Goal: Task Accomplishment & Management: Manage account settings

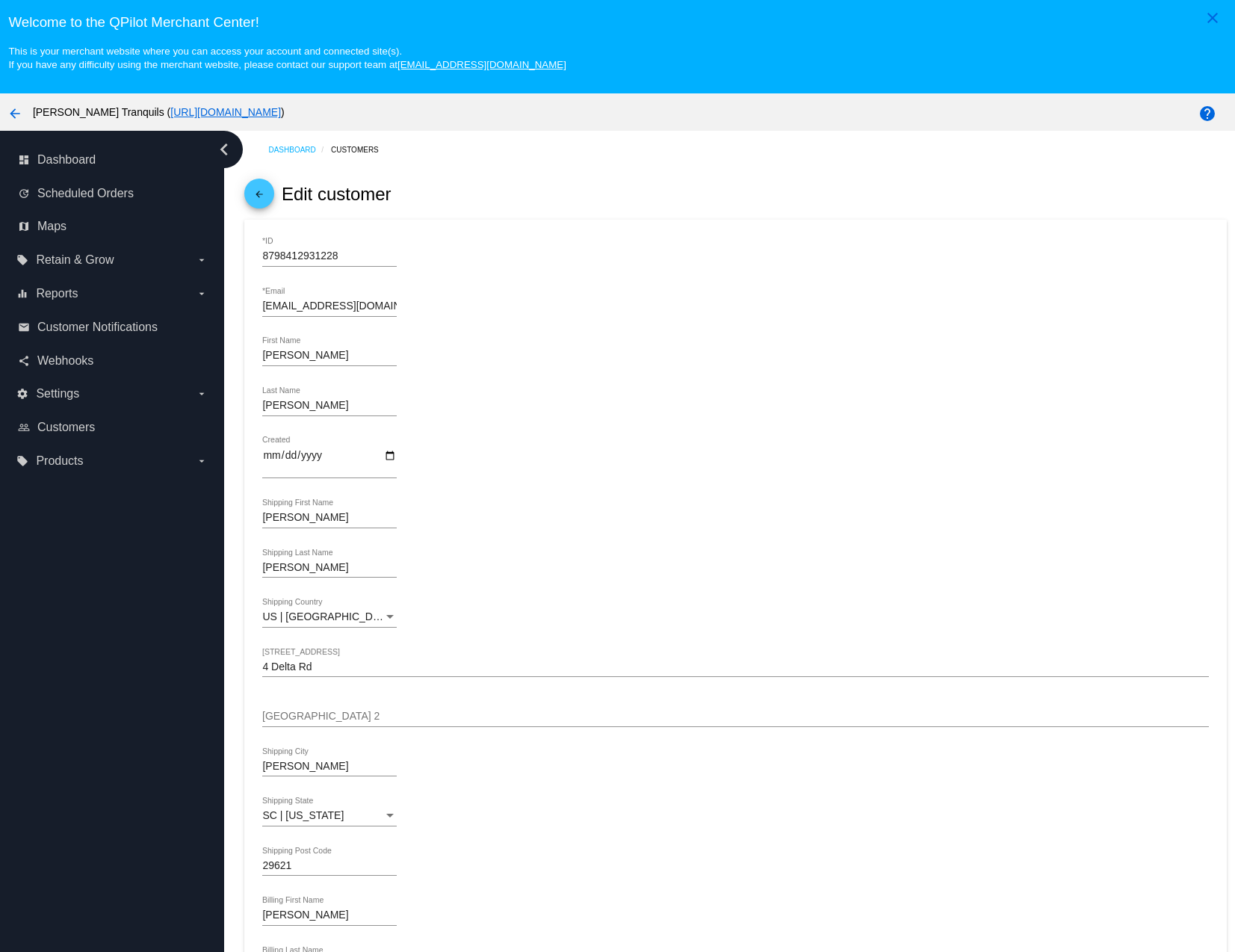
click at [13, 118] on mat-icon "arrow_back" at bounding box center [15, 114] width 18 height 18
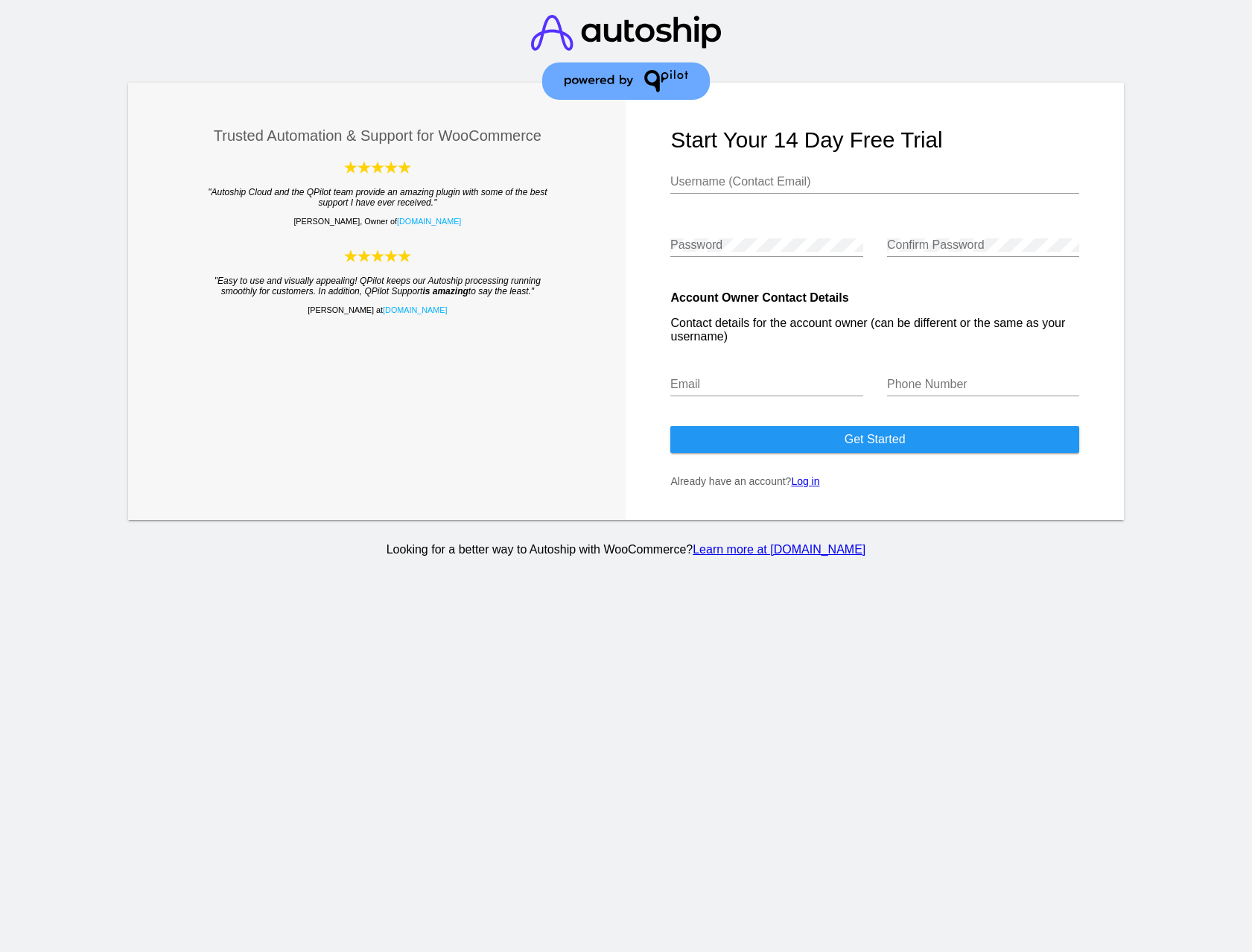
click at [813, 482] on link "Log in" at bounding box center [805, 481] width 29 height 12
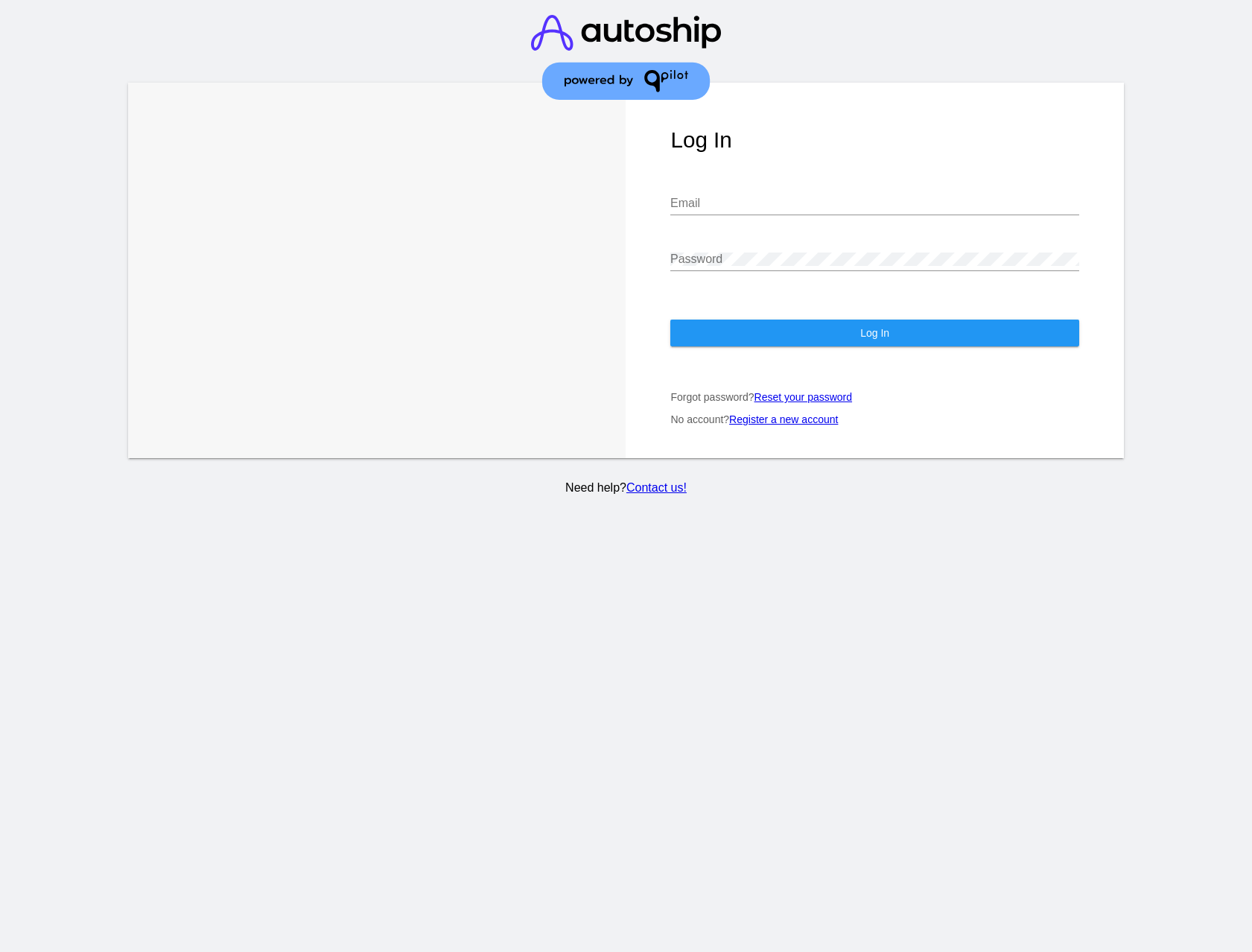
type input "[EMAIL_ADDRESS][DOMAIN_NAME]"
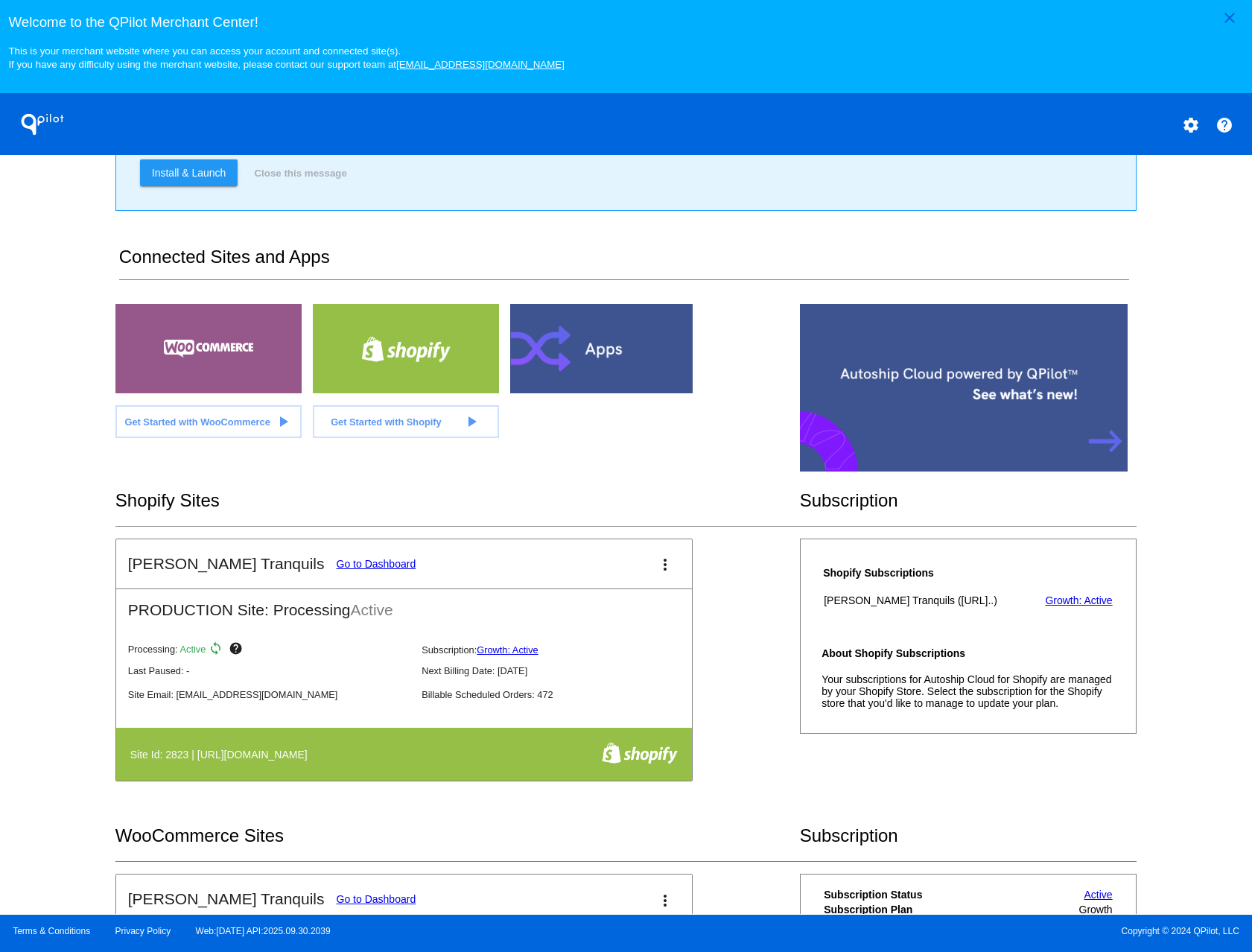
scroll to position [236, 0]
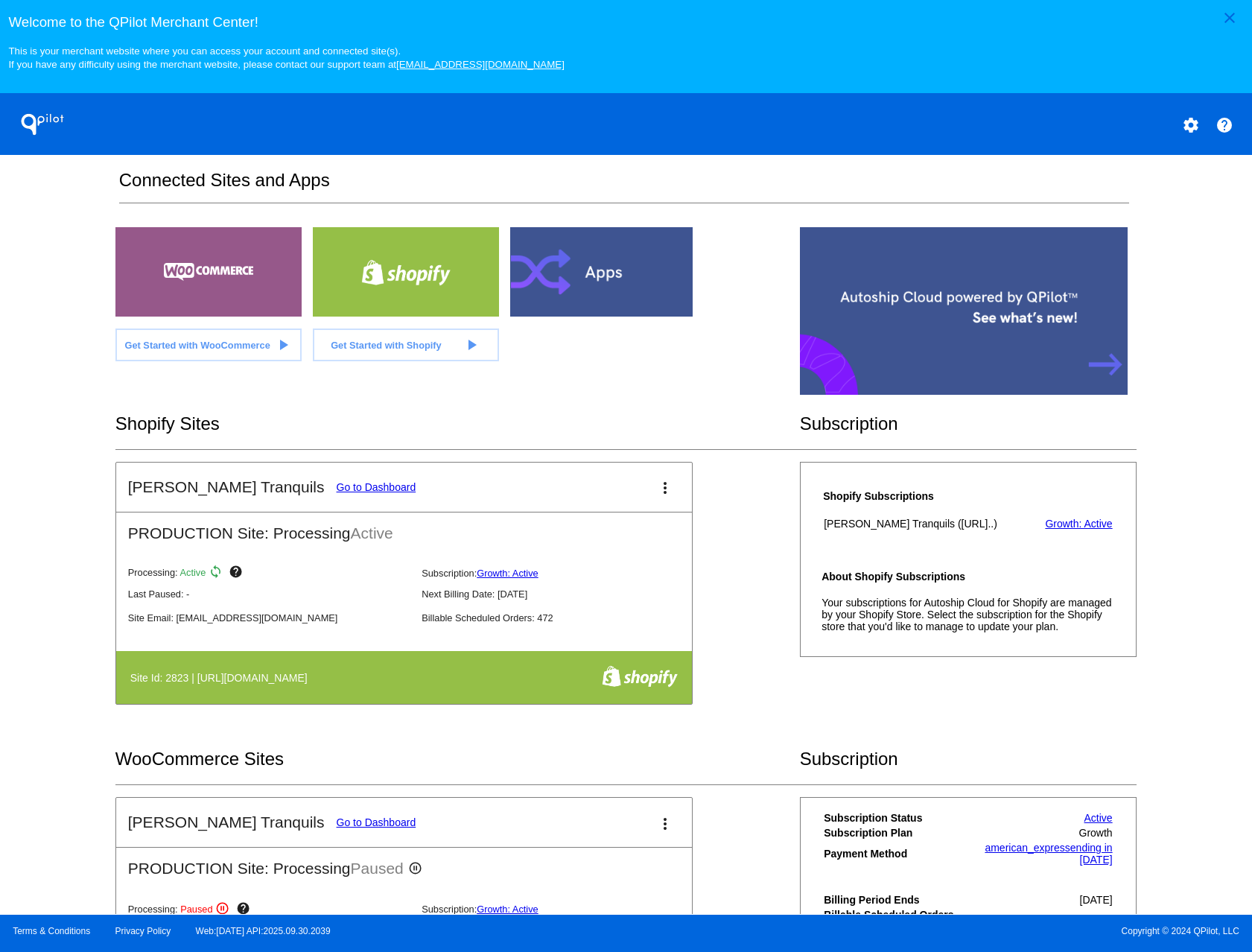
click at [337, 492] on link "Go to Dashboard" at bounding box center [377, 487] width 80 height 12
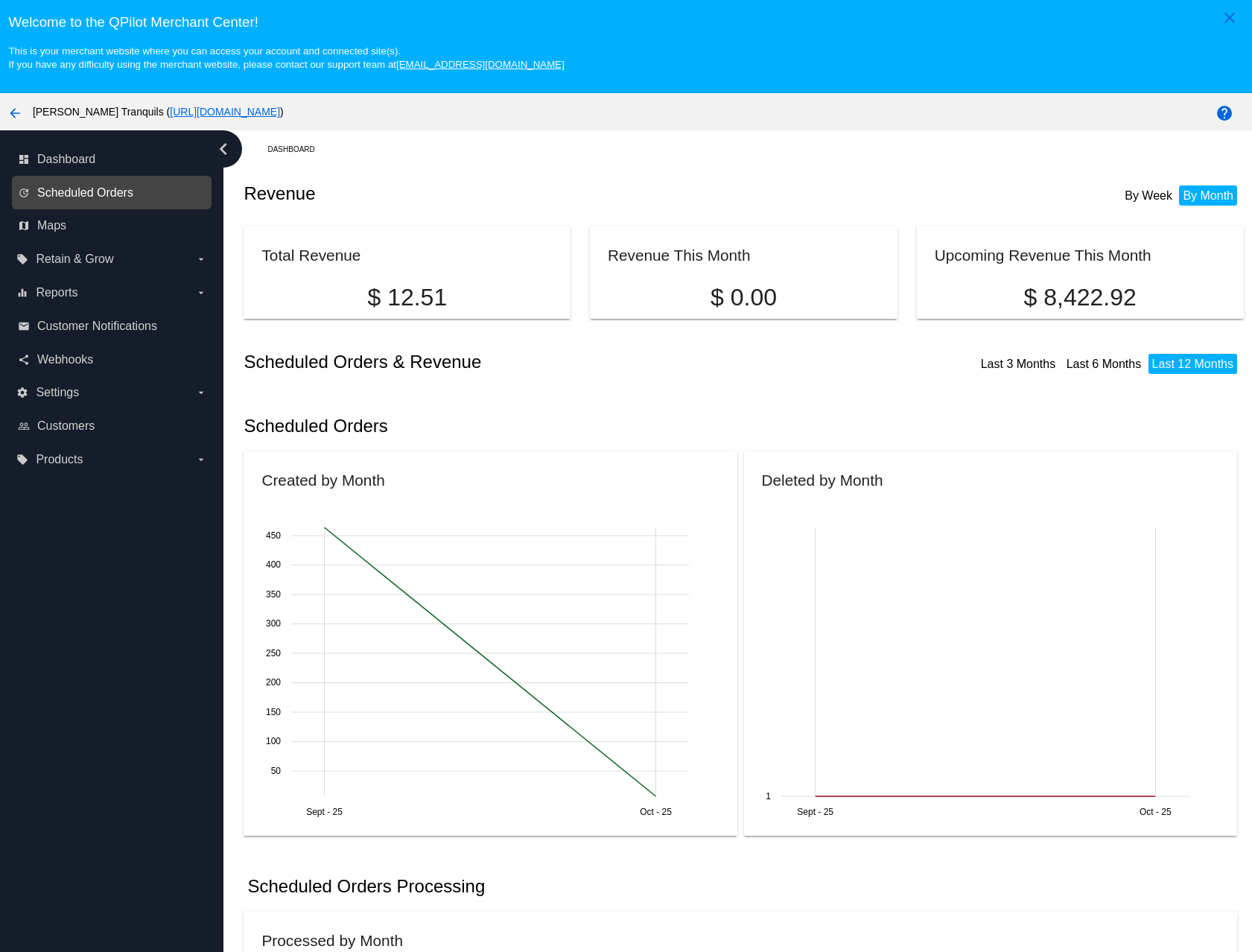
click at [105, 189] on span "Scheduled Orders" at bounding box center [86, 193] width 96 height 14
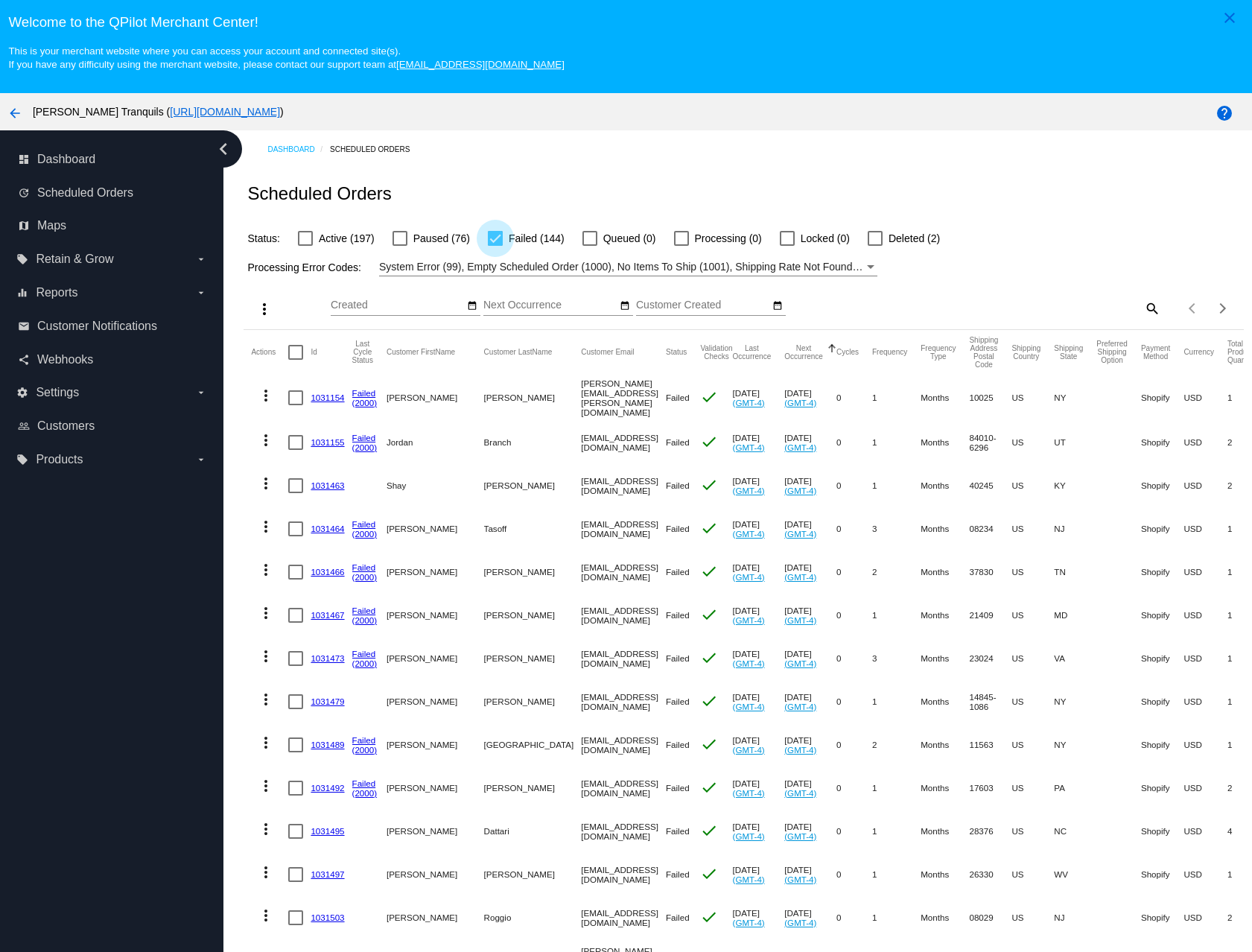
click at [493, 241] on div at bounding box center [496, 238] width 15 height 15
click at [495, 246] on input "Failed (144)" at bounding box center [495, 246] width 1 height 1
checkbox input "false"
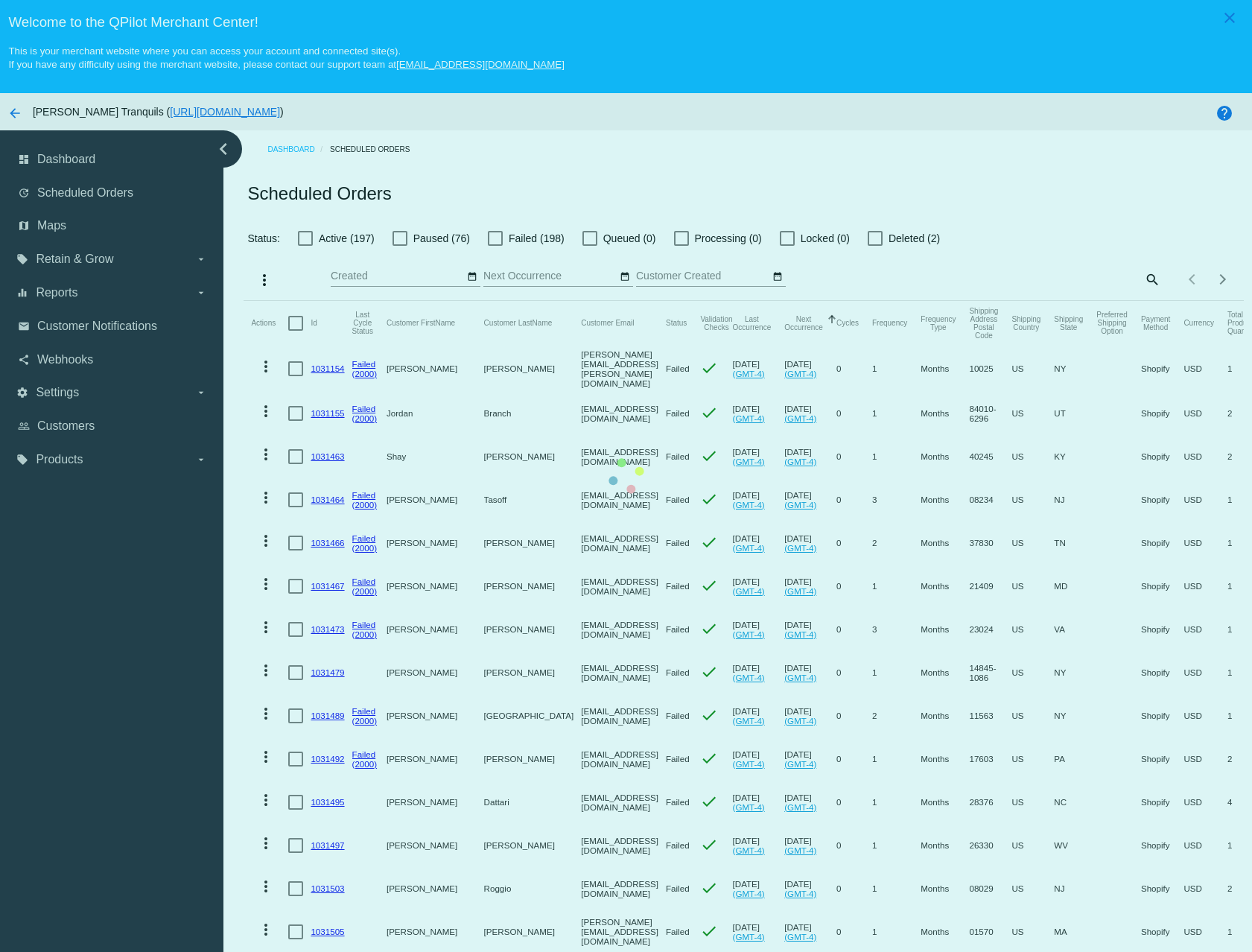
click at [306, 301] on mat-table "Actions Id Last Cycle Status Customer FirstName Customer LastName Customer Emai…" at bounding box center [743, 756] width 999 height 911
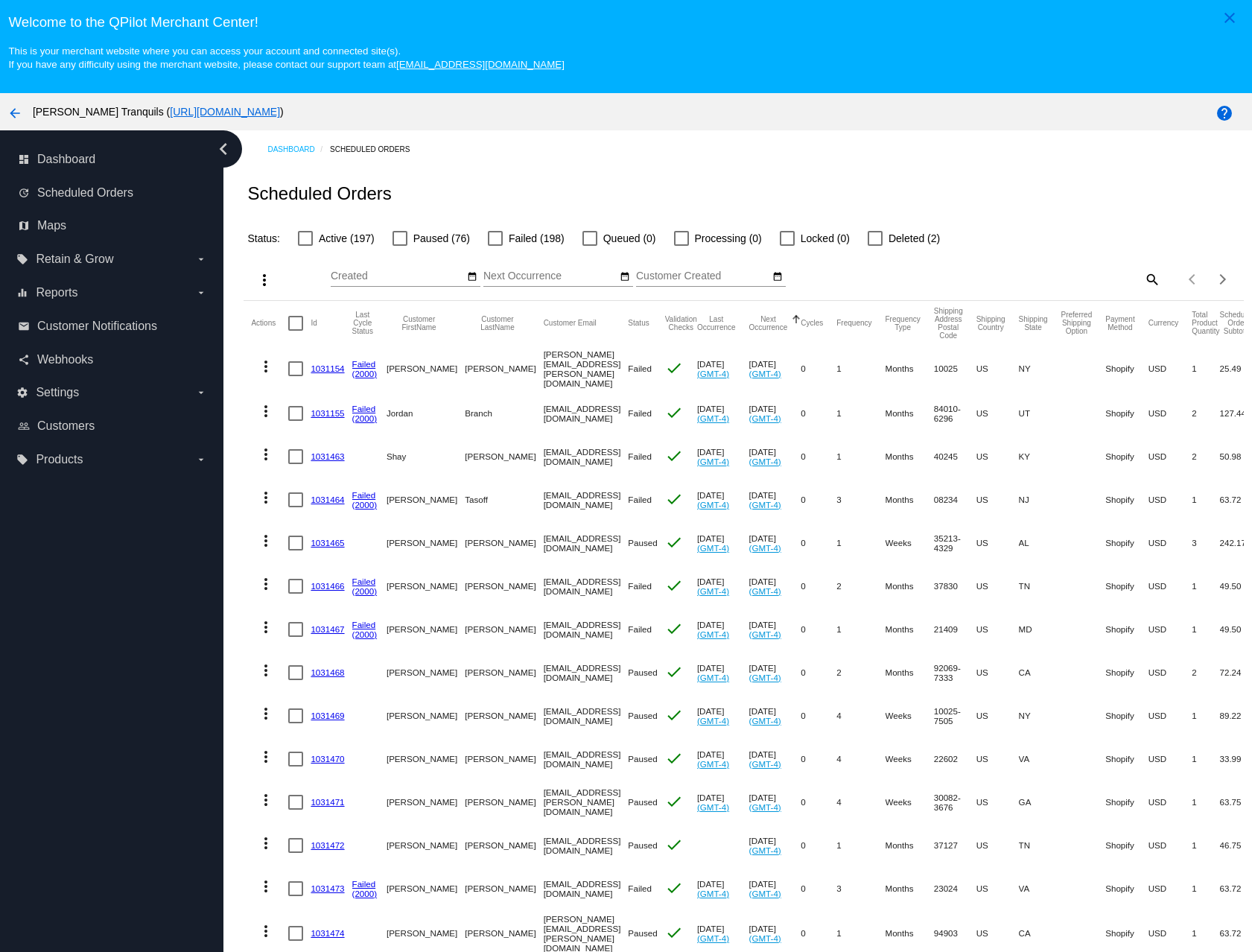
click at [308, 243] on div at bounding box center [305, 238] width 15 height 15
click at [305, 246] on input "Active (197)" at bounding box center [305, 246] width 1 height 1
checkbox input "true"
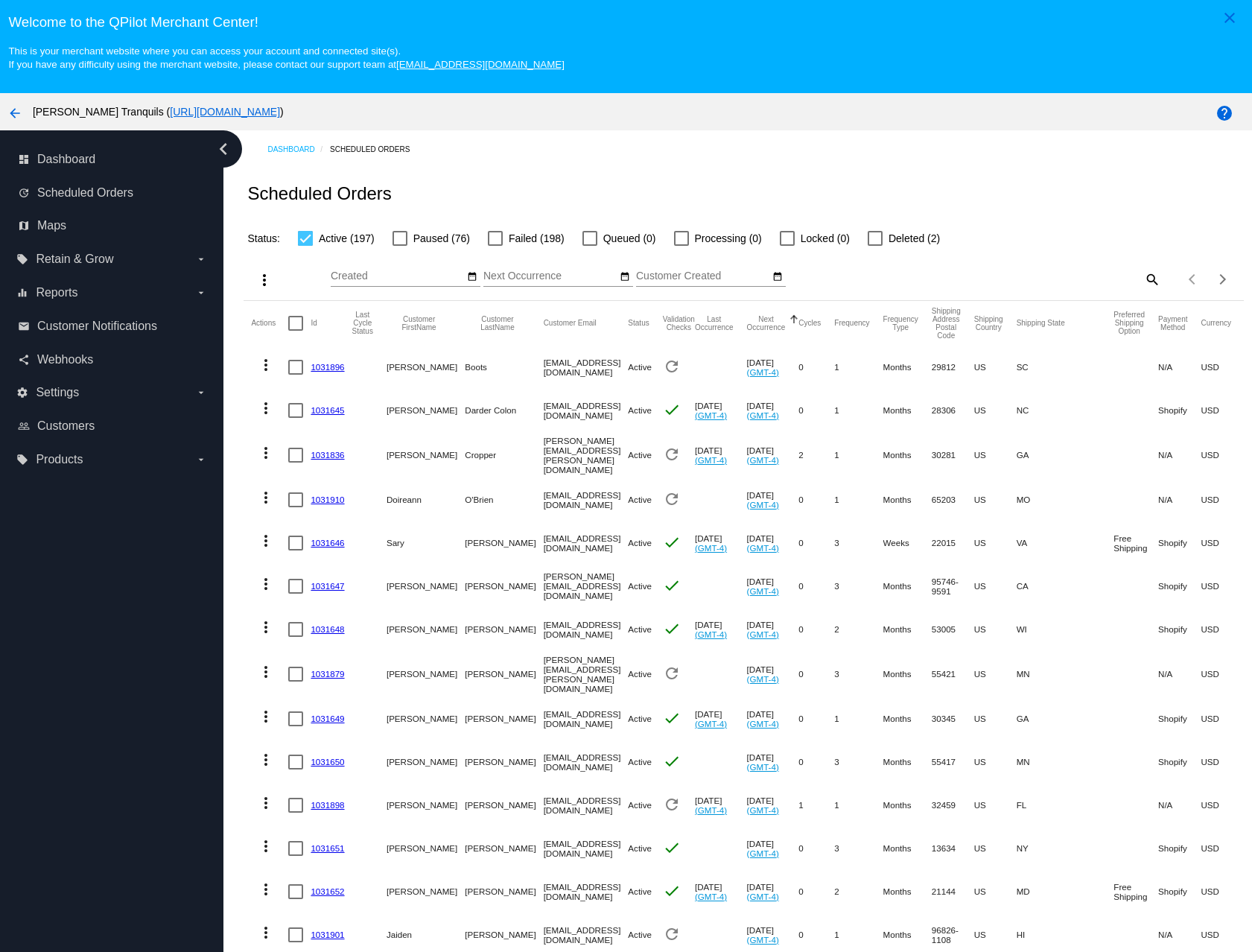
click at [1142, 275] on mat-icon "search" at bounding box center [1151, 279] width 18 height 23
click at [1047, 276] on input "Search" at bounding box center [1035, 276] width 249 height 12
paste input "[EMAIL_ADDRESS][DOMAIN_NAME]"
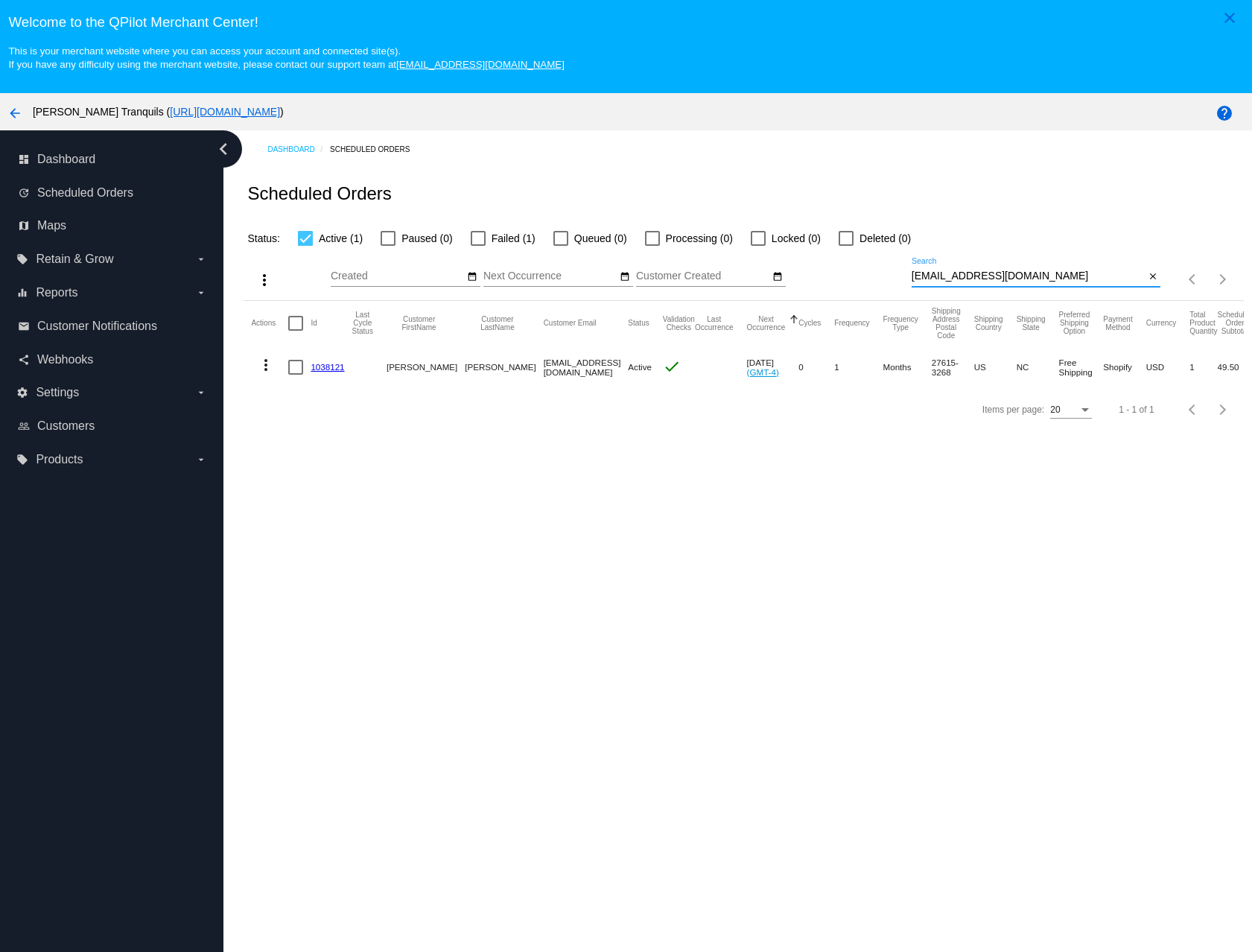
type input "[EMAIL_ADDRESS][DOMAIN_NAME]"
click at [336, 368] on link "1038121" at bounding box center [327, 366] width 34 height 10
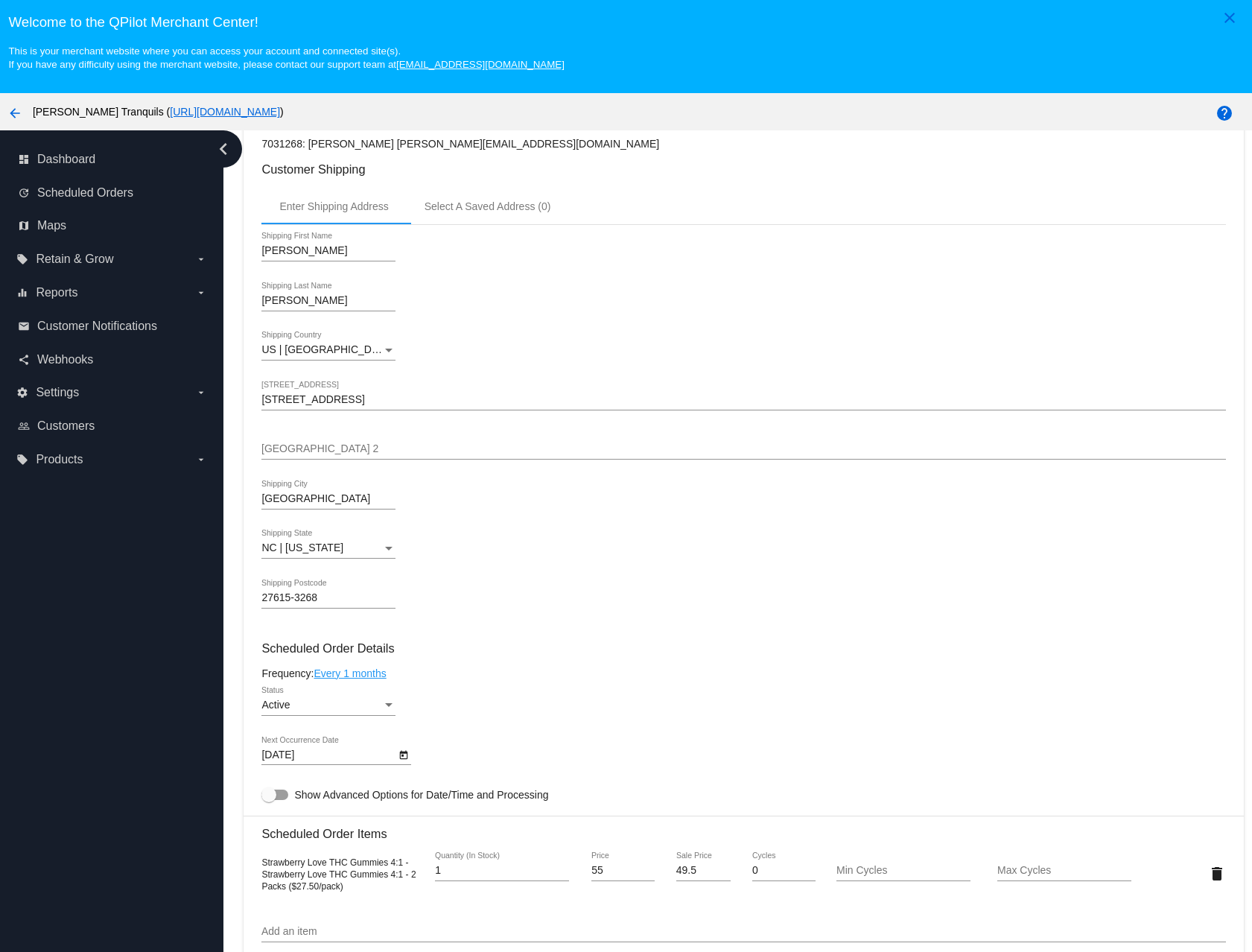
scroll to position [94, 0]
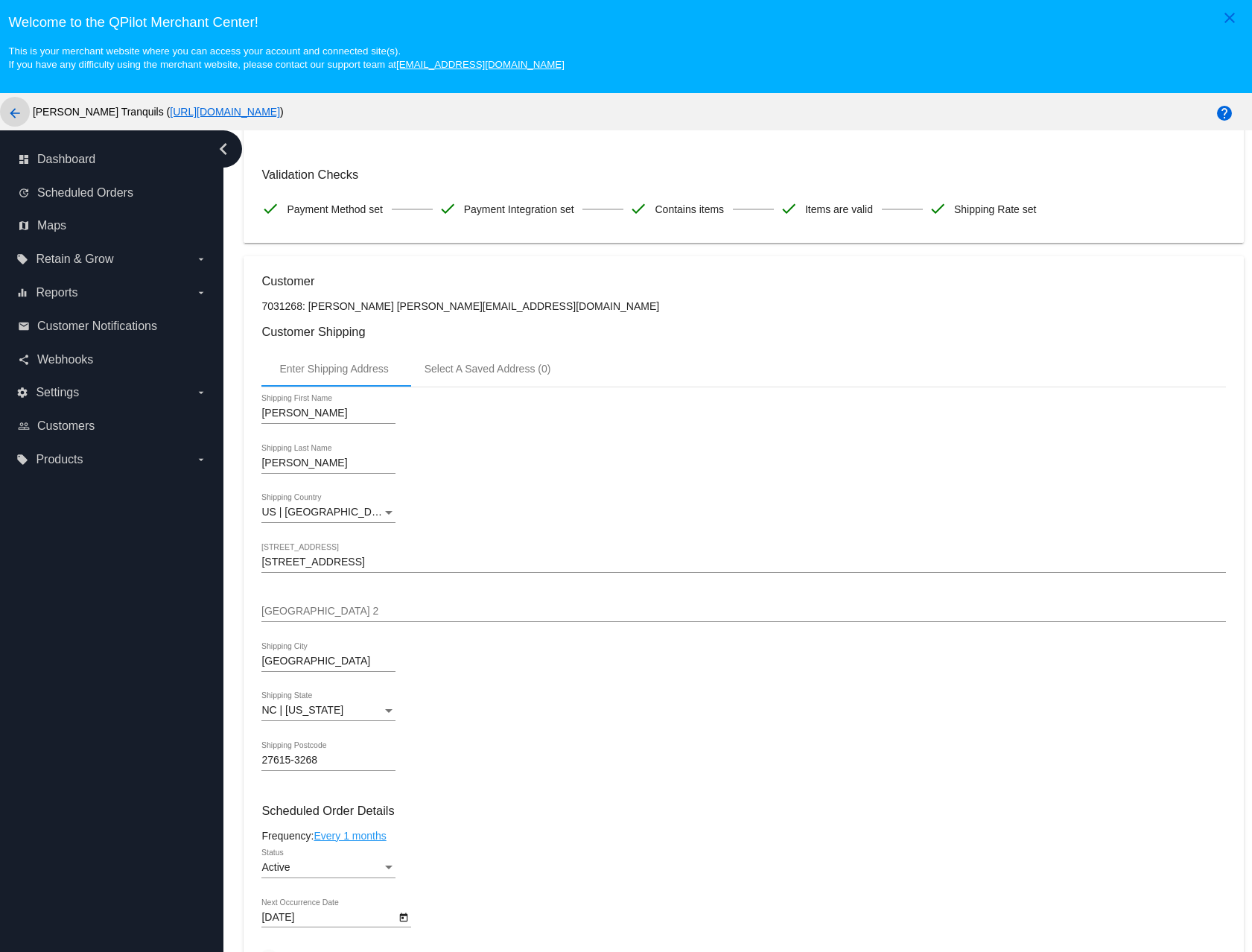
click at [17, 114] on mat-icon "arrow_back" at bounding box center [15, 114] width 18 height 18
